Goal: Task Accomplishment & Management: Manage account settings

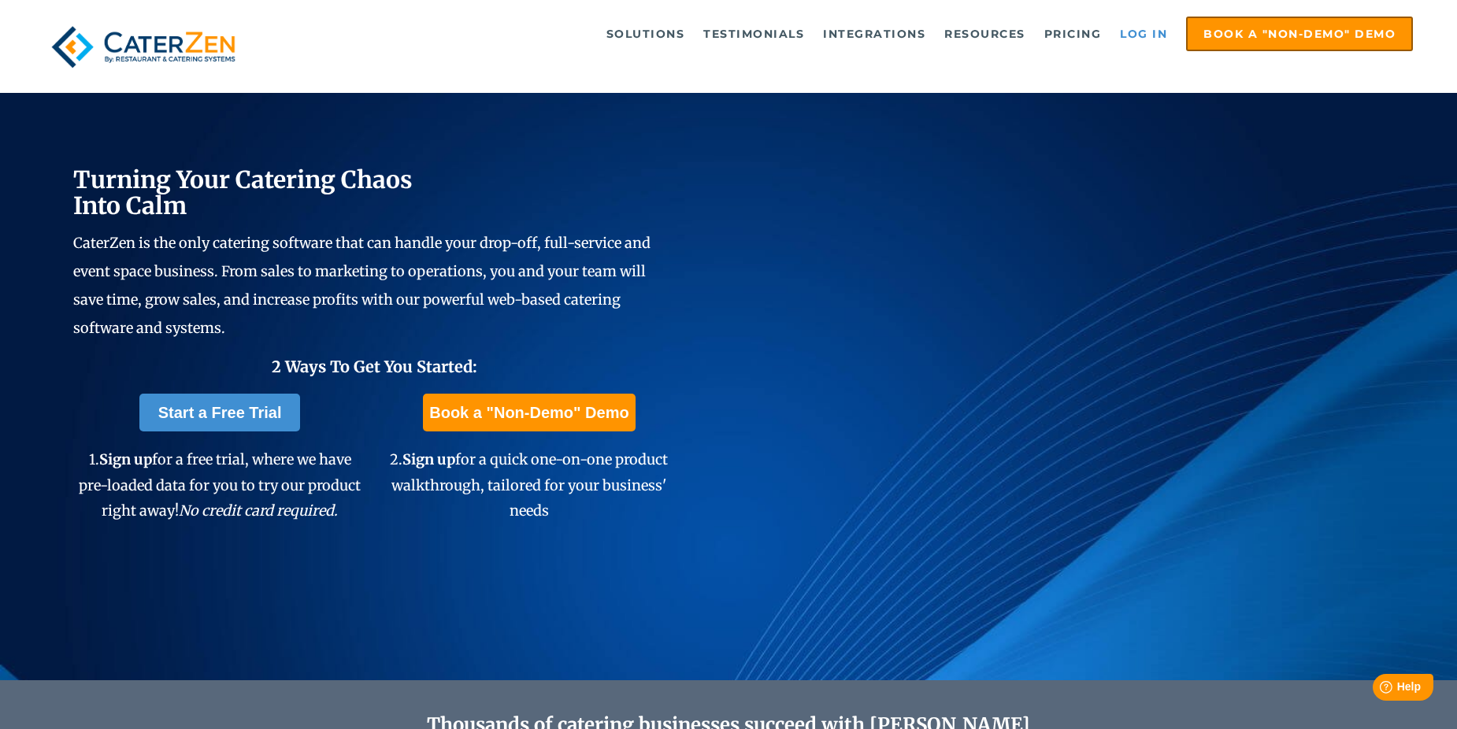
click at [1146, 40] on link "Log in" at bounding box center [1143, 33] width 63 height 31
click at [1147, 35] on link "Log in" at bounding box center [1143, 33] width 63 height 31
click at [1130, 39] on link "Log in" at bounding box center [1143, 33] width 63 height 31
